Goal: Task Accomplishment & Management: Complete application form

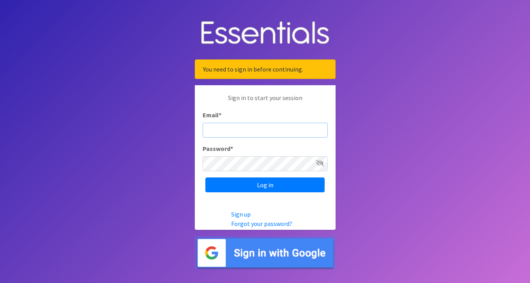
type input "[EMAIL_ADDRESS][DOMAIN_NAME]"
click at [265, 185] on input "Log in" at bounding box center [264, 185] width 119 height 15
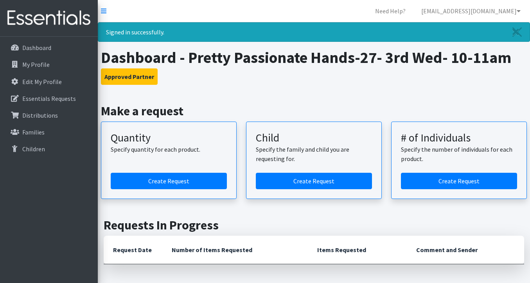
click at [205, 193] on article "Quantity Specify quantity for each product. Create Request" at bounding box center [169, 160] width 136 height 77
click at [206, 183] on link "Create Request" at bounding box center [169, 181] width 116 height 16
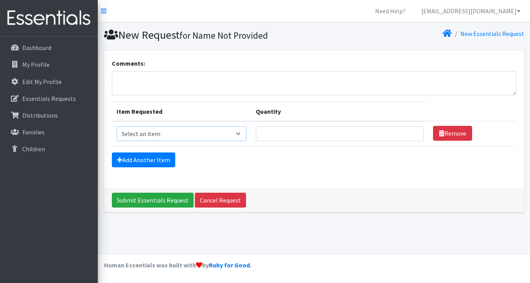
select select "3418"
click at [303, 129] on input "Quantity" at bounding box center [340, 133] width 168 height 15
type input "0"
type input "10"
click at [148, 158] on link "Add Another Item" at bounding box center [143, 159] width 63 height 15
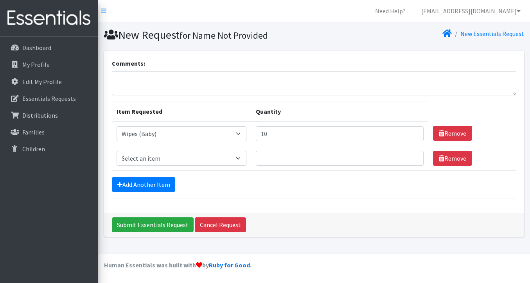
click at [158, 168] on td "Item Requested Select an item Kids (Newborn) Kids (Size 1) Kids (Size 2) Kids (…" at bounding box center [181, 158] width 139 height 25
select select "3419"
click at [334, 162] on input "Quantity" at bounding box center [340, 158] width 168 height 15
type input "10"
click at [157, 185] on link "Add Another Item" at bounding box center [143, 184] width 63 height 15
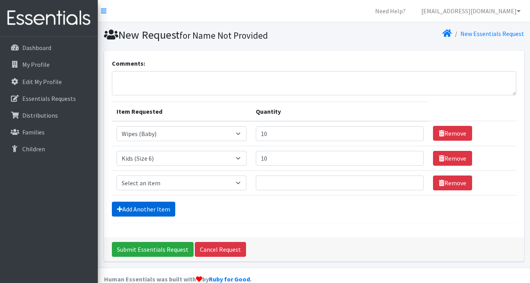
scroll to position [14, 0]
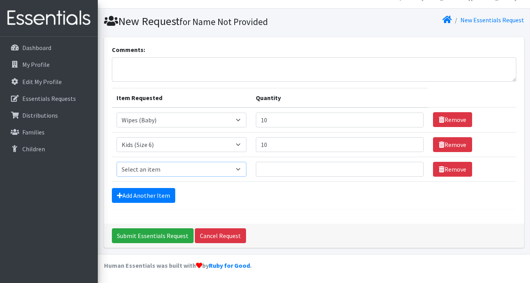
select select "3394"
click at [268, 172] on input "Quantity" at bounding box center [340, 169] width 168 height 15
type input "10"
click at [163, 193] on link "Add Another Item" at bounding box center [143, 195] width 63 height 15
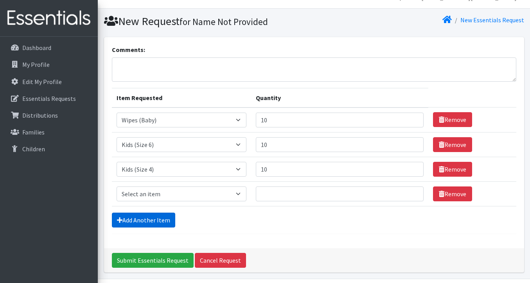
scroll to position [38, 0]
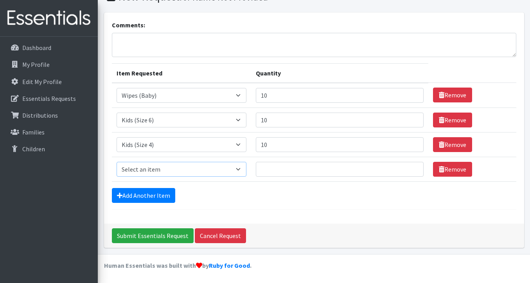
select select "3420"
click at [268, 171] on input "Quantity" at bounding box center [340, 169] width 168 height 15
type input "10"
click at [171, 232] on input "Submit Essentials Request" at bounding box center [153, 235] width 82 height 15
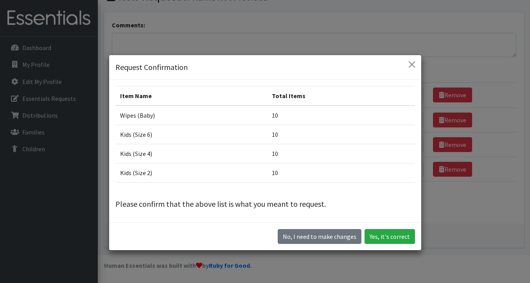
click at [379, 237] on button "Yes, it's correct" at bounding box center [389, 236] width 50 height 15
